Goal: Task Accomplishment & Management: Use online tool/utility

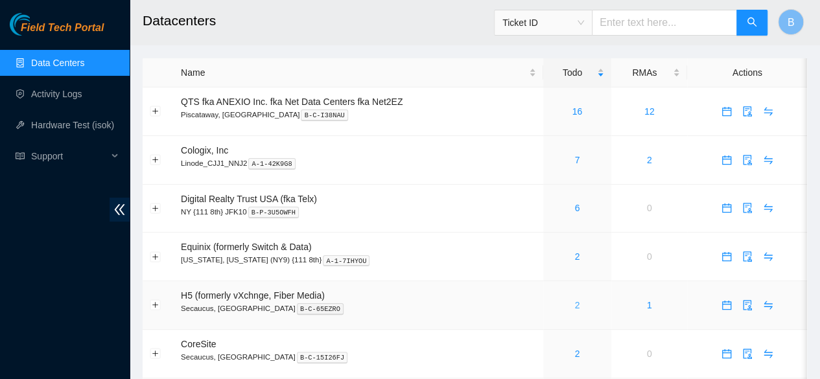
click at [575, 307] on link "2" at bounding box center [577, 305] width 5 height 10
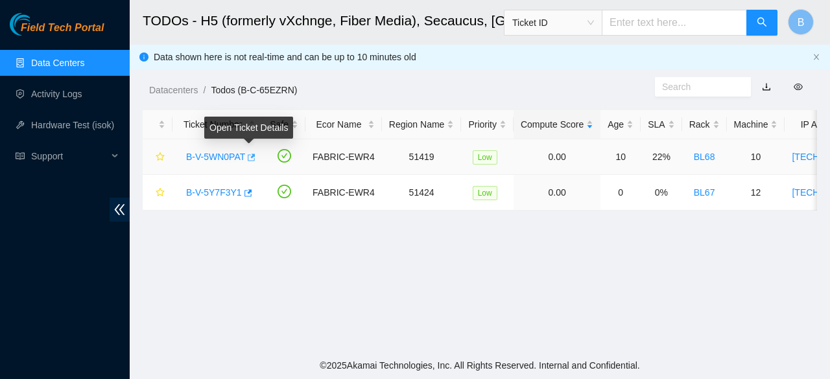
click at [249, 153] on icon "button" at bounding box center [250, 157] width 9 height 9
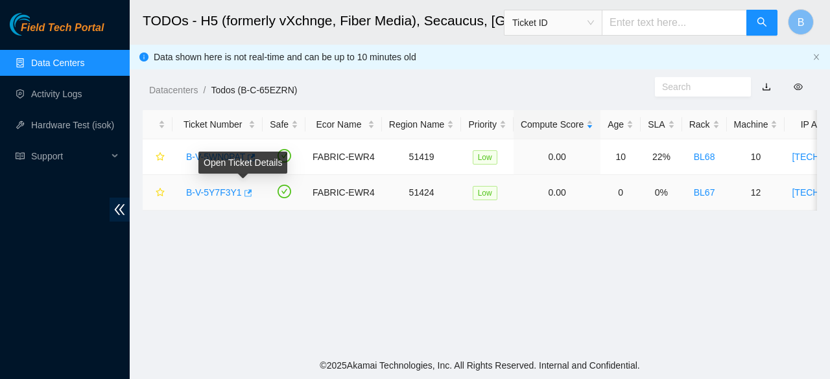
click at [245, 193] on icon "button" at bounding box center [249, 192] width 8 height 7
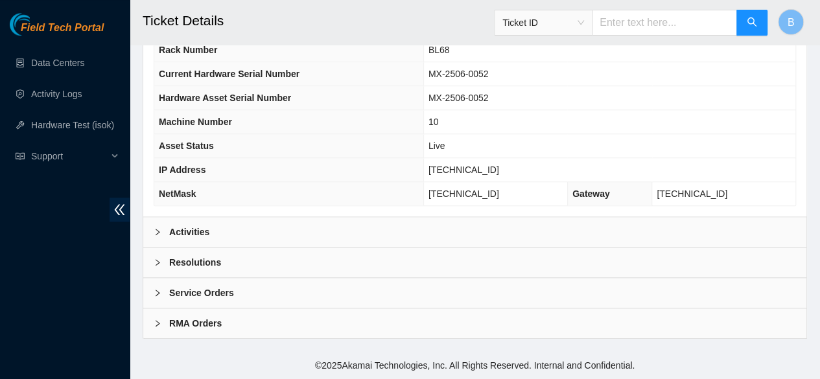
scroll to position [508, 0]
click at [178, 232] on b "Activities" at bounding box center [189, 232] width 40 height 14
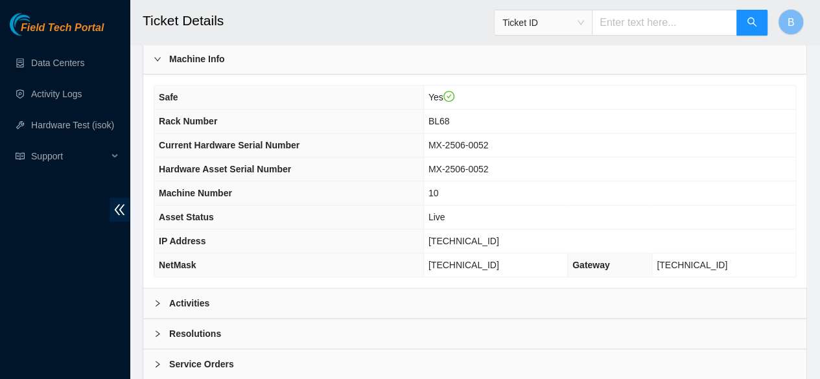
scroll to position [430, 0]
click at [163, 310] on div at bounding box center [162, 303] width 16 height 14
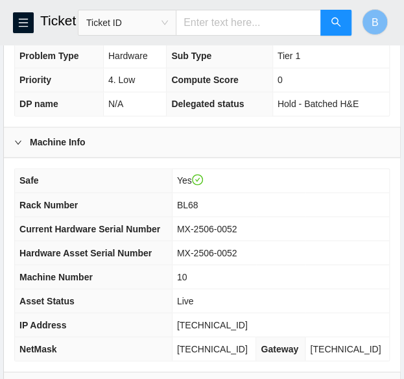
scroll to position [340, 0]
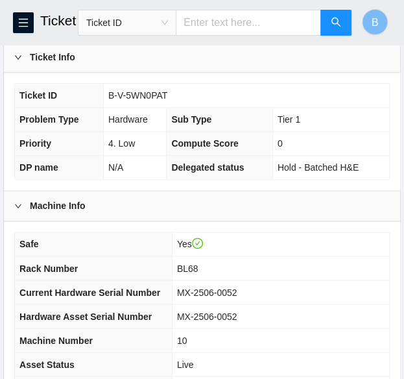
click at [143, 101] on span "B-V-5WN0PAT" at bounding box center [137, 95] width 59 height 10
copy span "B-V-5WN0PAT"
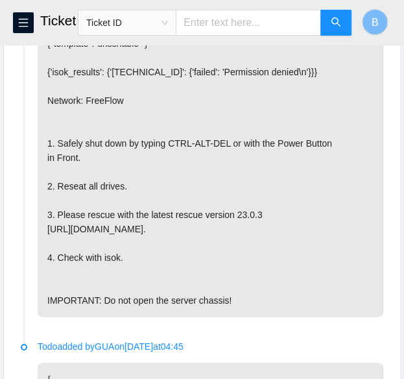
scroll to position [826, 0]
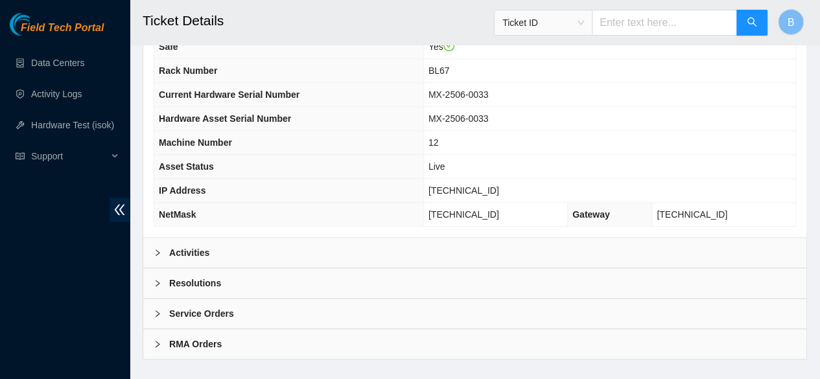
scroll to position [484, 0]
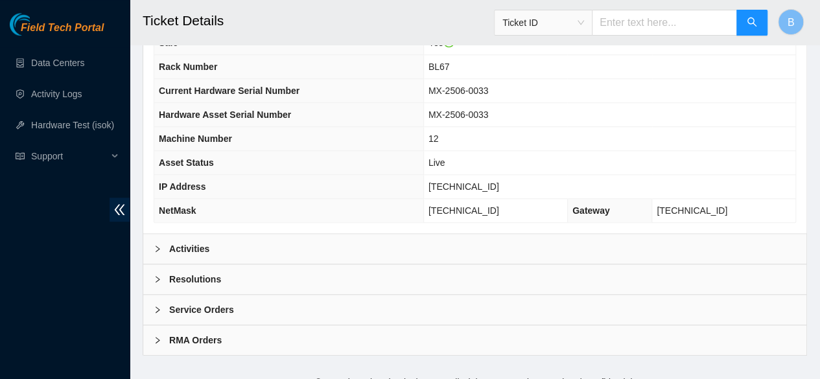
click at [195, 256] on b "Activities" at bounding box center [189, 249] width 40 height 14
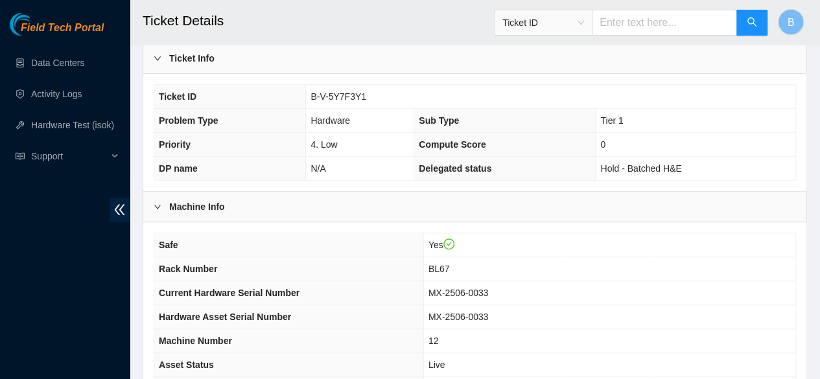
scroll to position [248, 0]
